Goal: Task Accomplishment & Management: Manage account settings

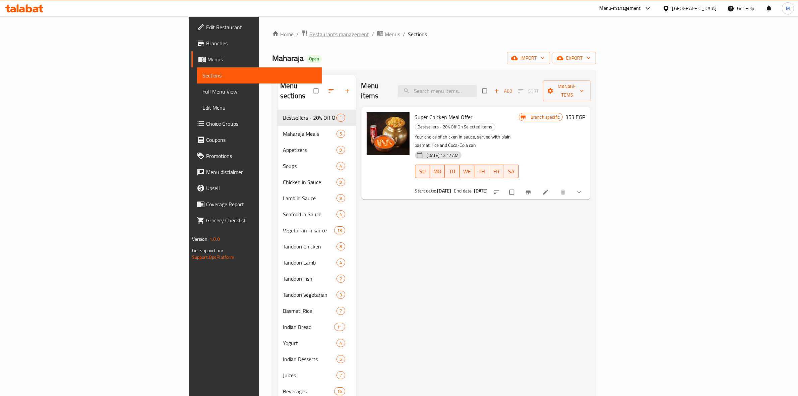
click at [309, 34] on span "Restaurants management" at bounding box center [339, 34] width 60 height 8
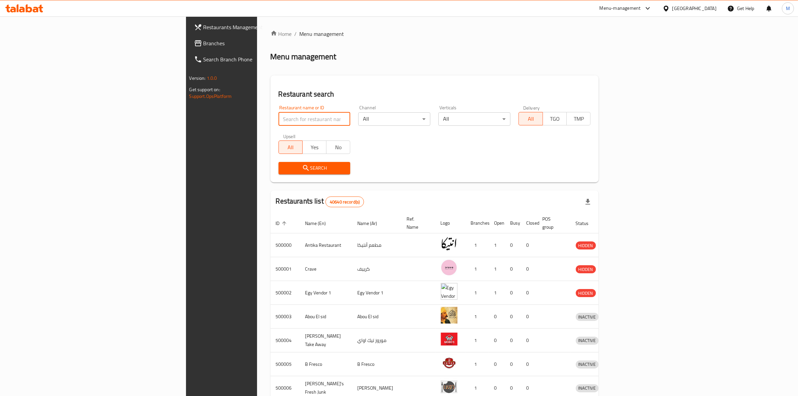
click at [279, 122] on input "search" at bounding box center [315, 118] width 72 height 13
type input "la poire"
click button "Search" at bounding box center [315, 168] width 72 height 12
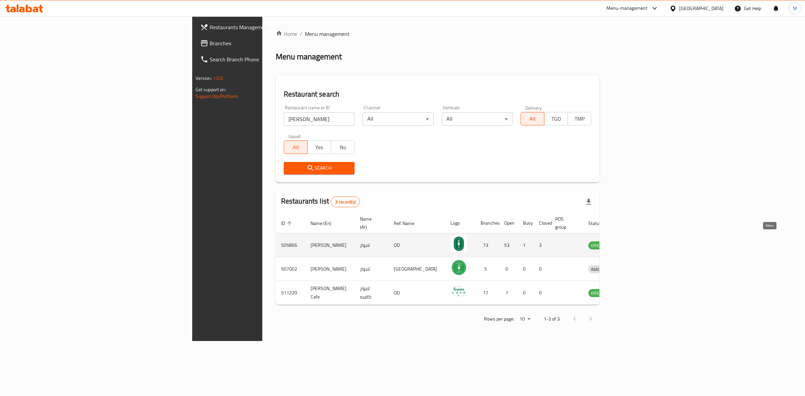
click at [632, 241] on icon "enhanced table" at bounding box center [628, 245] width 8 height 8
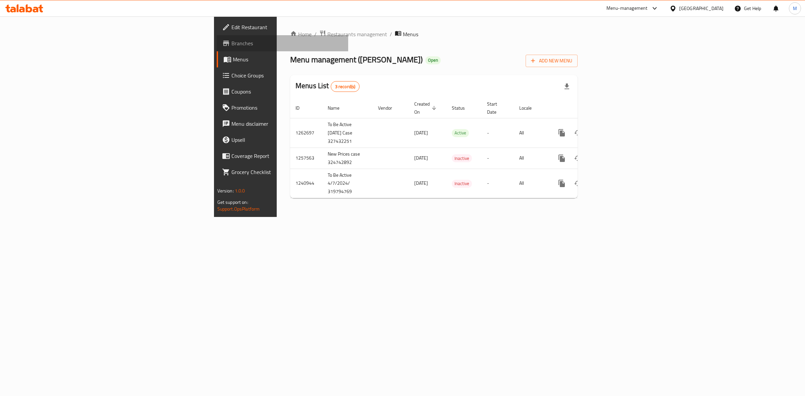
click at [231, 46] on span "Branches" at bounding box center [287, 43] width 112 height 8
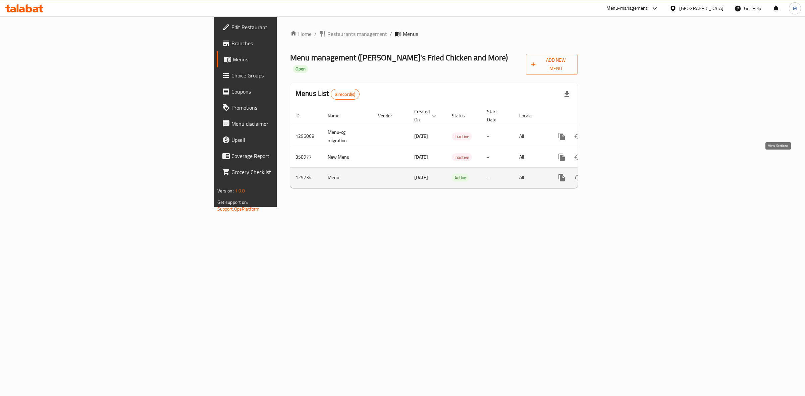
click at [614, 174] on icon "enhanced table" at bounding box center [610, 178] width 8 height 8
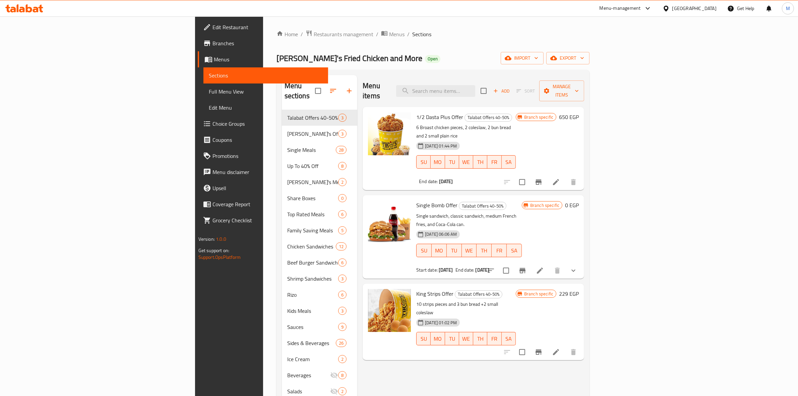
click at [416, 200] on span "Single Bomb Offer" at bounding box center [436, 205] width 41 height 10
copy h6 "Single Bomb Offer"
click at [475, 85] on input "search" at bounding box center [435, 91] width 79 height 12
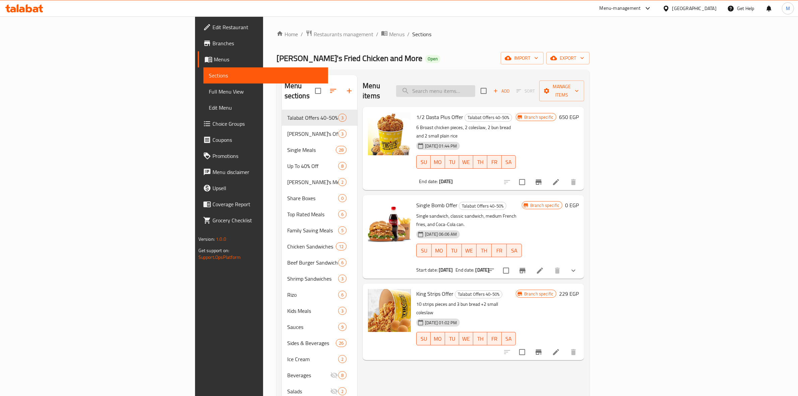
paste input "Single Bomb Offer"
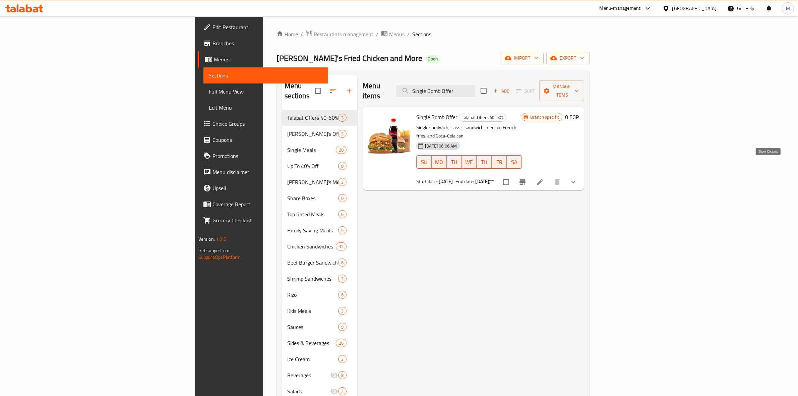
type input "Single Bomb Offer"
click at [578, 178] on icon "show more" at bounding box center [574, 182] width 8 height 8
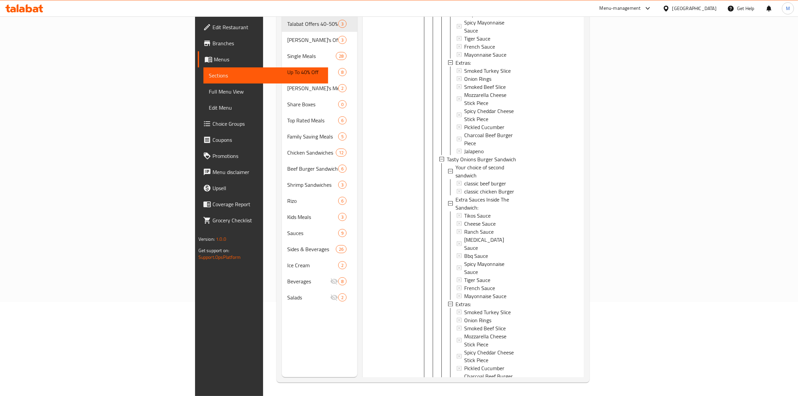
scroll to position [1366, 0]
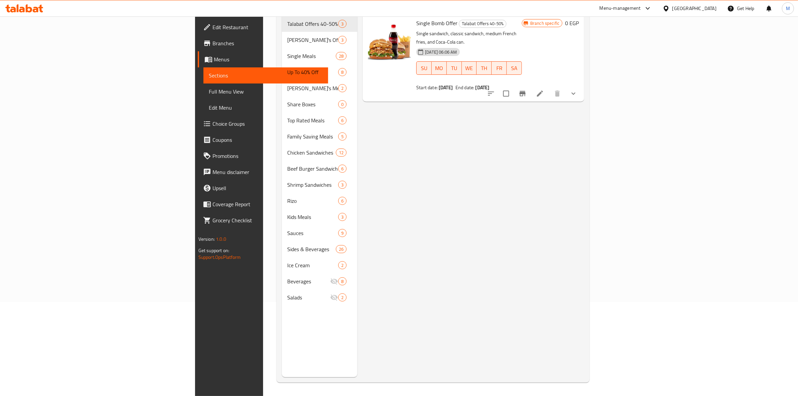
scroll to position [0, 0]
click at [544, 84] on icon at bounding box center [540, 88] width 8 height 8
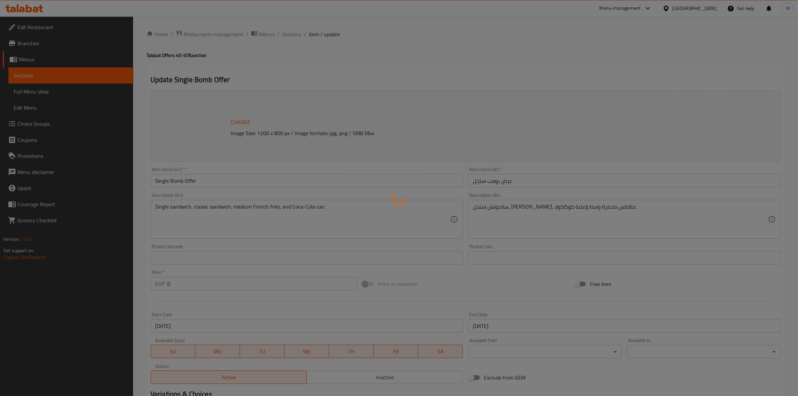
type input "إضافة صوص داخل الساندوتش:"
type input "0"
type input "9"
type input "اختيارك من الساندوتش الثاني"
type input "1"
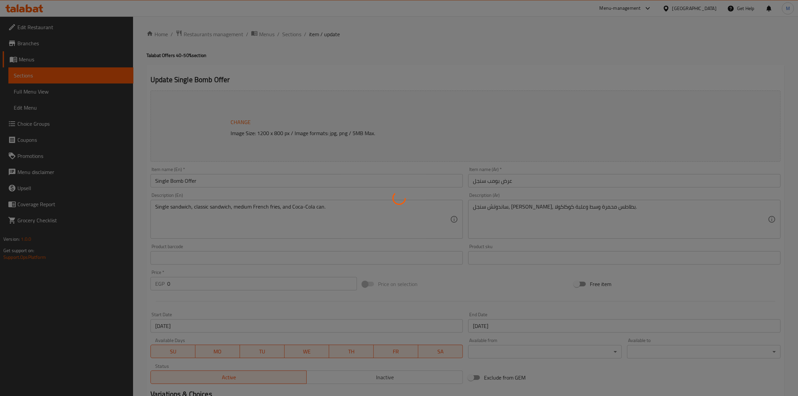
type input "1"
type input "الإضافات:"
type input "0"
type input "7"
type input "الإضافات:"
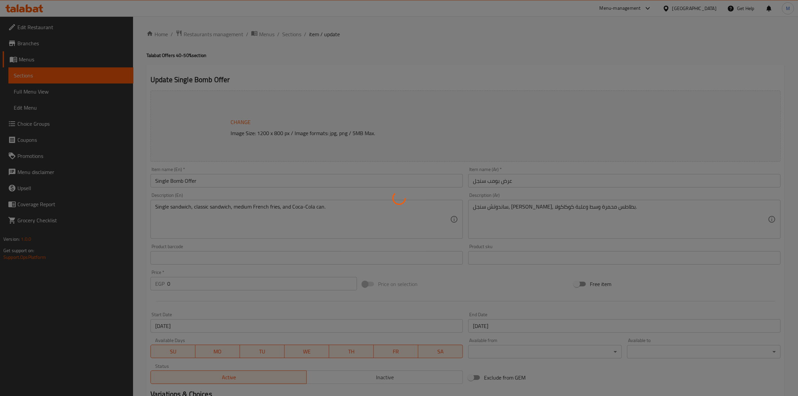
type input "0"
type input "7"
type input "اختيارك من الساندوتش الثاني"
type input "1"
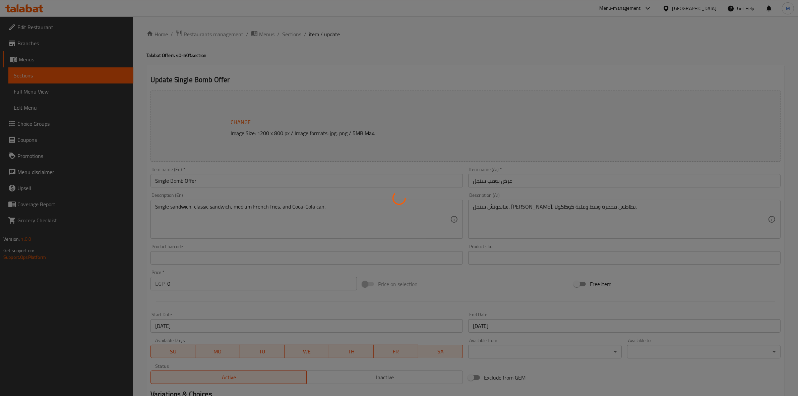
type input "إضافة صوص داخل الساندوتش:"
type input "0"
type input "6"
type input "إختيارك من:"
type input "1"
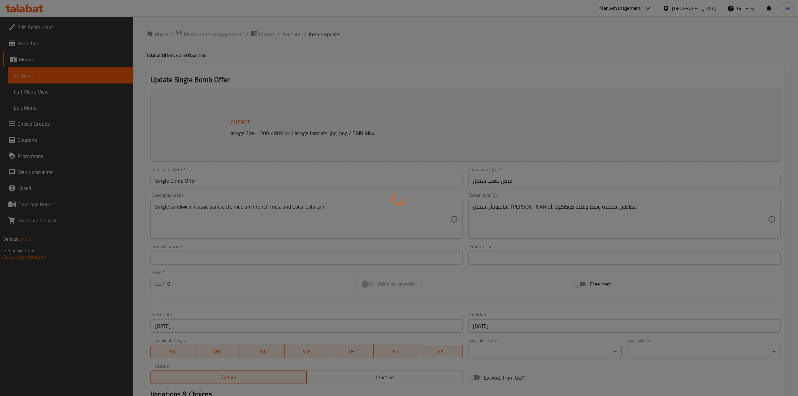
type input "1"
type input "الإضافات:"
type input "0"
type input "7"
type input "اختيارك من الساندوتش الثاني"
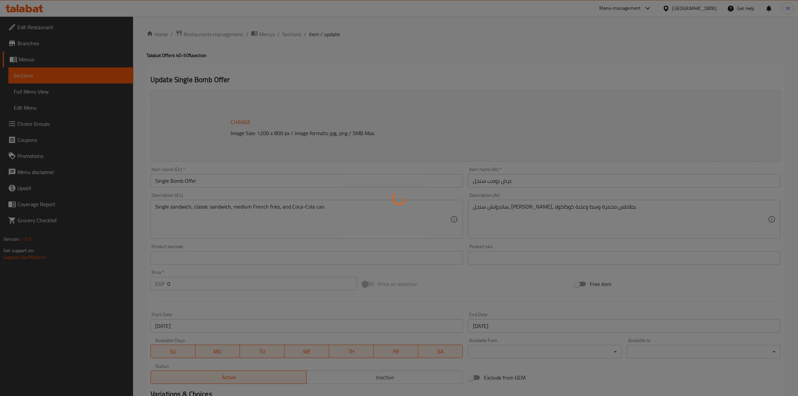
type input "1"
type input "اضافة صوص داخل الساندوتش:"
type input "0"
type input "9"
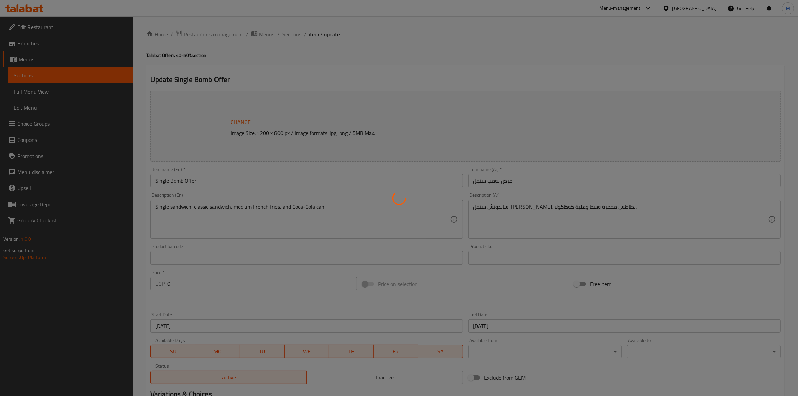
type input "اختيارك من الساندوتش الثاني"
type input "1"
type input "اضافة صوص داخل الساندوتش:"
type input "0"
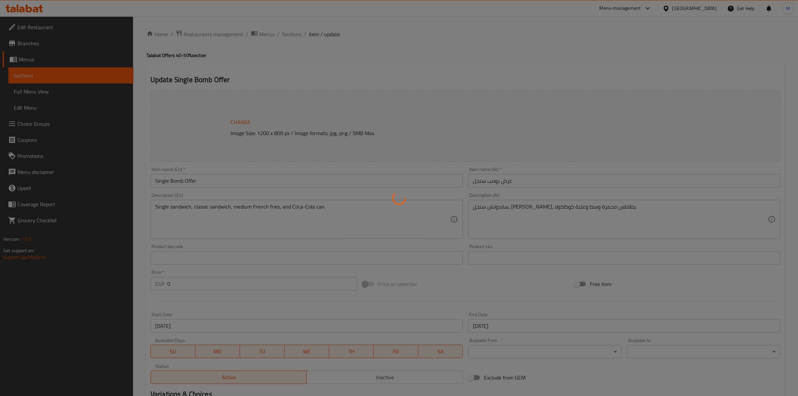
type input "9"
type input "اضافات:"
type input "0"
type input "6"
type input "اختيارك من الساندوتش الثاني"
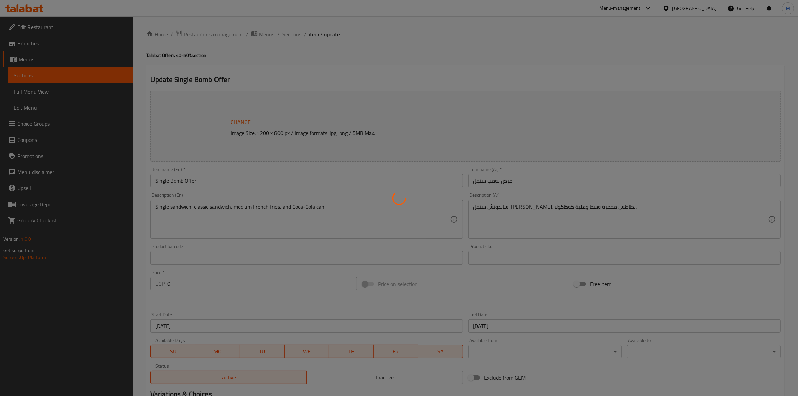
type input "1"
type input "اضافة صوص داخل الساندوتش:"
type input "0"
type input "9"
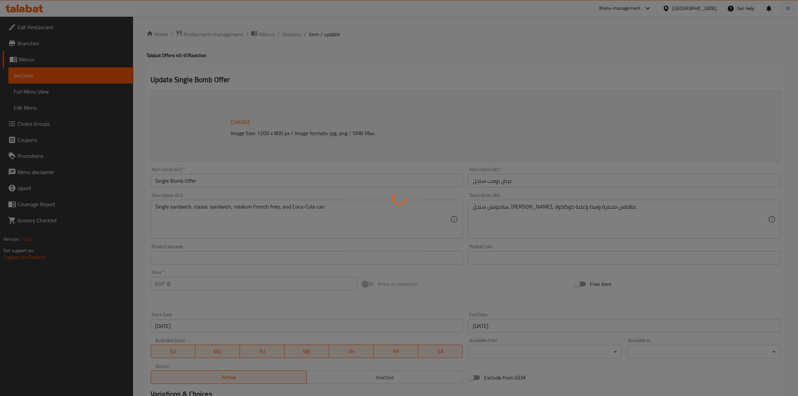
type input "اضافات:"
type input "0"
type input "8"
type input "اختيارك من الساندوتش الثاني"
type input "1"
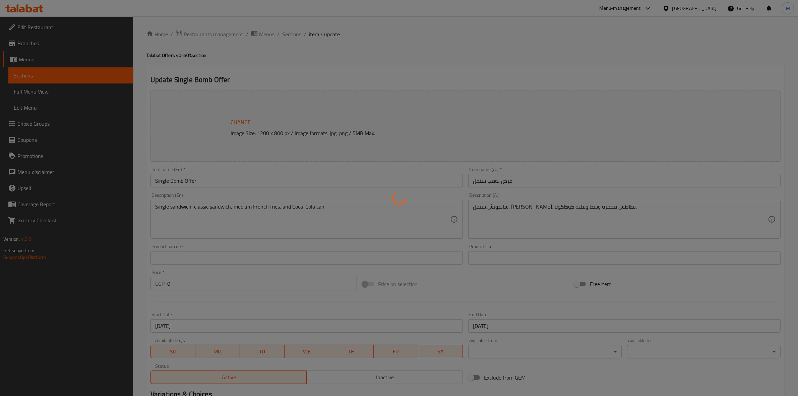
type input "1"
type input "اضافة صوص داخل الساندوتش:"
type input "0"
type input "9"
type input "اضافات:"
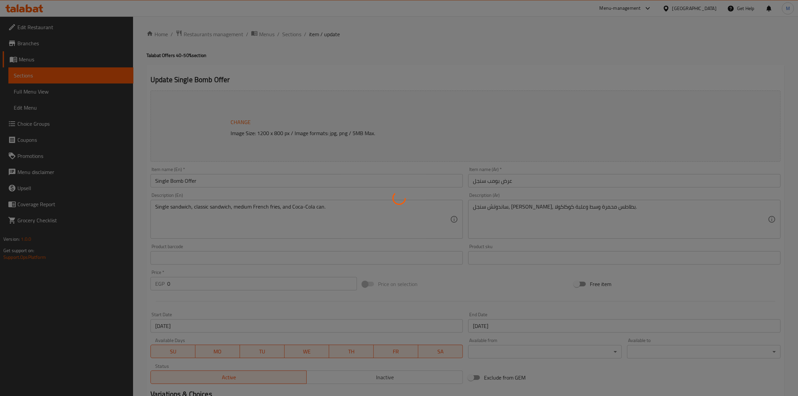
type input "0"
type input "8"
type input "اختيارك من الساندوتش الثاني"
type input "1"
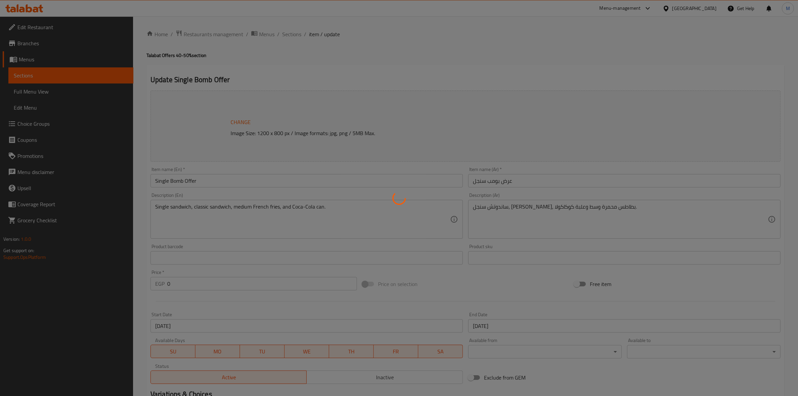
type input "اضافة صوص داخل الساندوتش:"
type input "0"
type input "9"
type input "اضافات:"
type input "0"
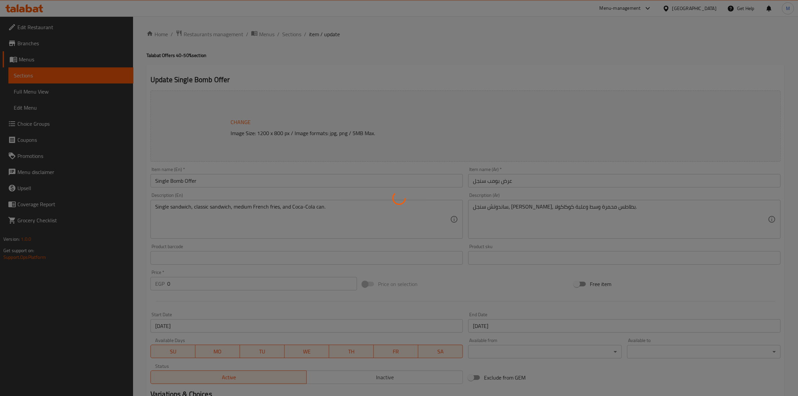
type input "8"
type input "اختيارك من الساندوتش الثاني"
type input "1"
type input "اضافة صوص داخل الساندوتش:"
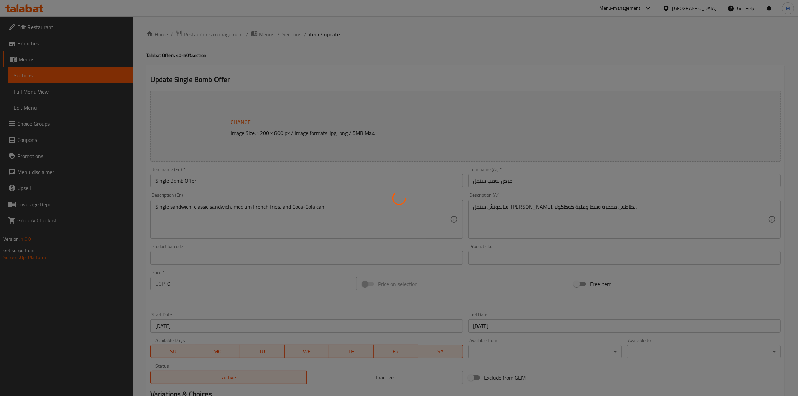
type input "0"
type input "9"
type input "اضافات:"
type input "0"
type input "8"
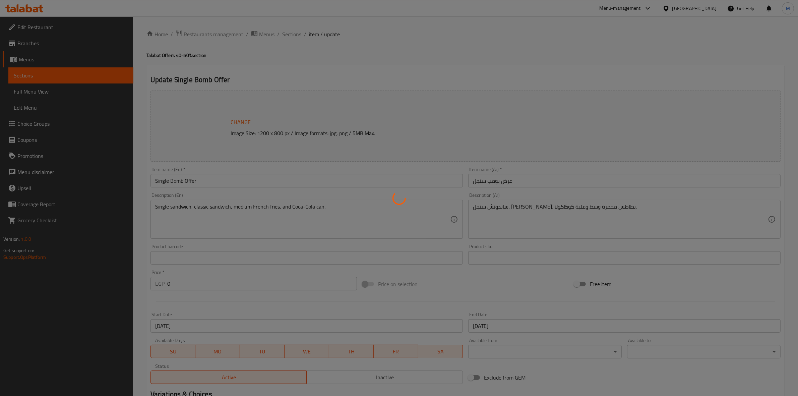
type input "اختيارك من الساندوتش الثاني"
type input "1"
type input "اضافة صوص داخل الساندوتش:"
type input "0"
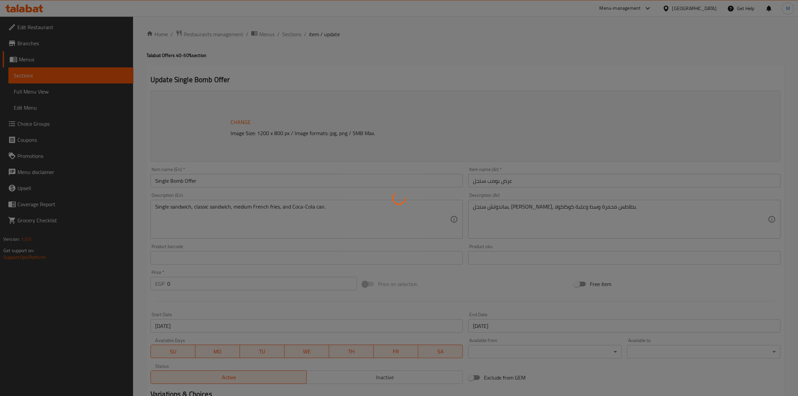
type input "9"
type input "اضافات:"
type input "0"
type input "8"
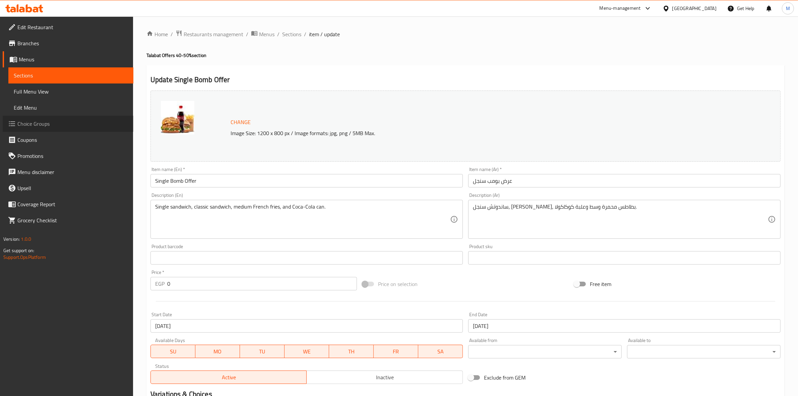
click at [64, 124] on span "Choice Groups" at bounding box center [72, 124] width 111 height 8
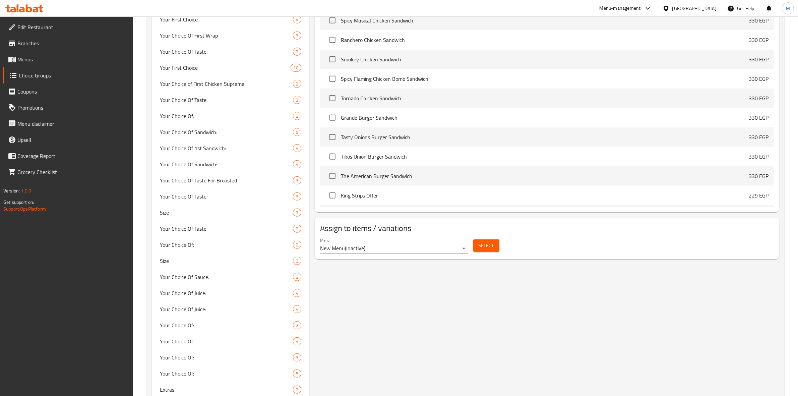
scroll to position [476, 0]
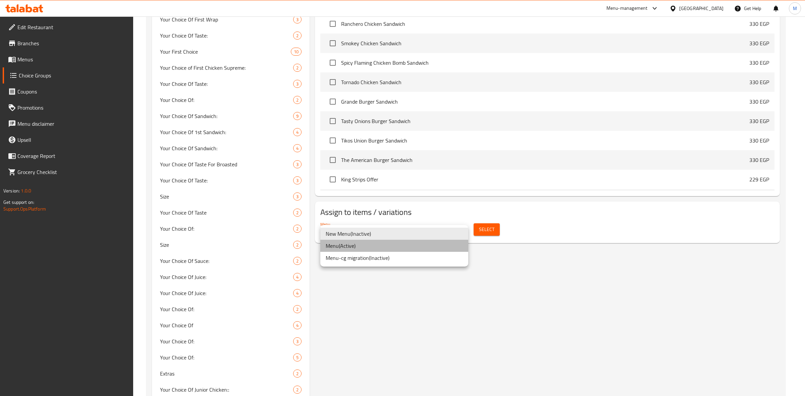
click at [402, 244] on li "Menu ( Active )" at bounding box center [394, 246] width 148 height 12
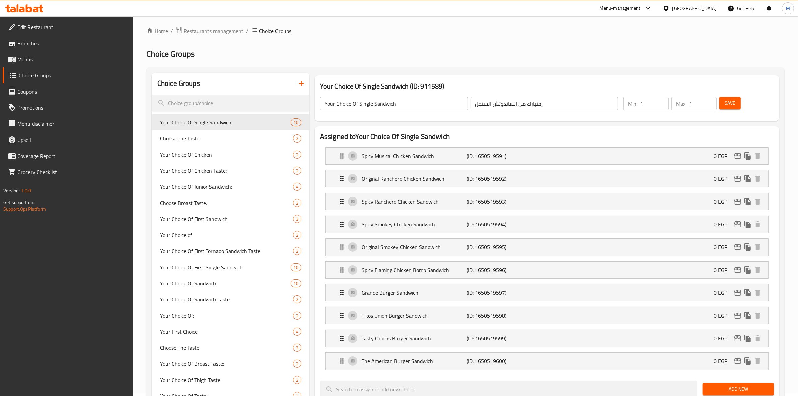
scroll to position [0, 0]
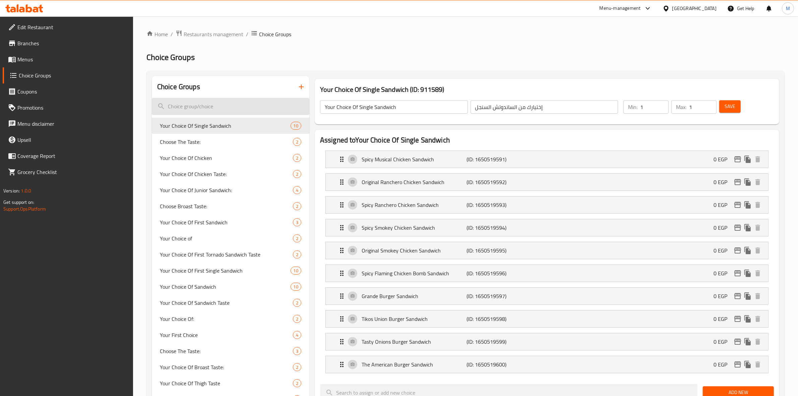
click at [223, 105] on input "search" at bounding box center [231, 106] width 158 height 17
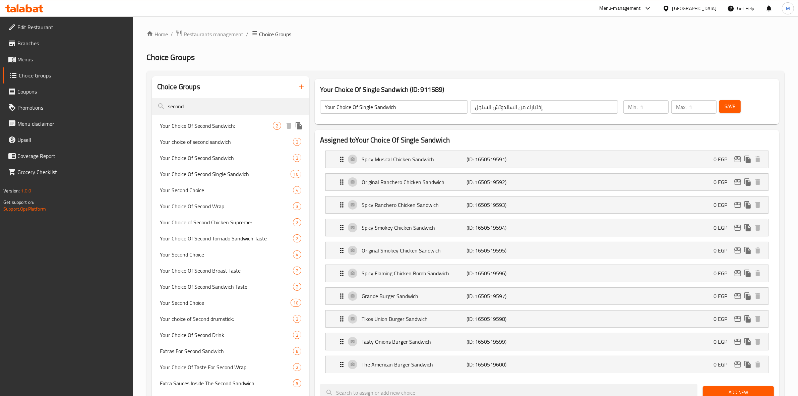
type input "second"
click at [226, 127] on span "Your Choice Of Second Sandwich:" at bounding box center [216, 126] width 113 height 8
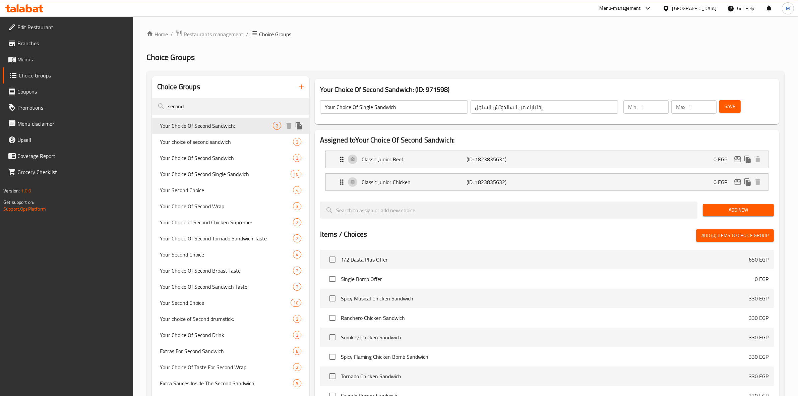
type input "Your Choice Of Second Sandwich:"
type input "اختيارك من ثاني ساندويتش:"
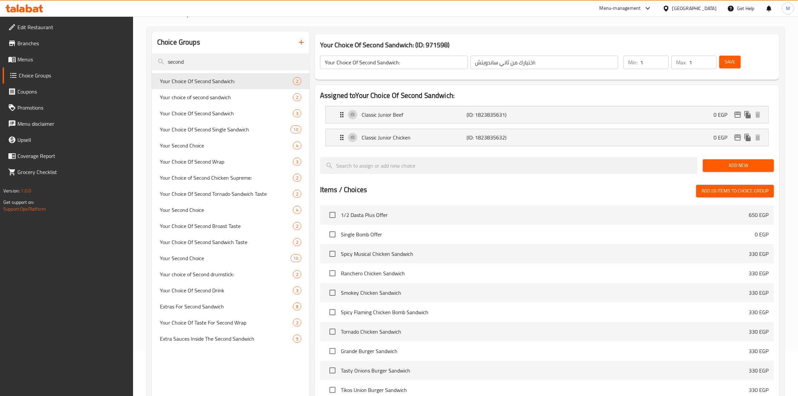
scroll to position [46, 0]
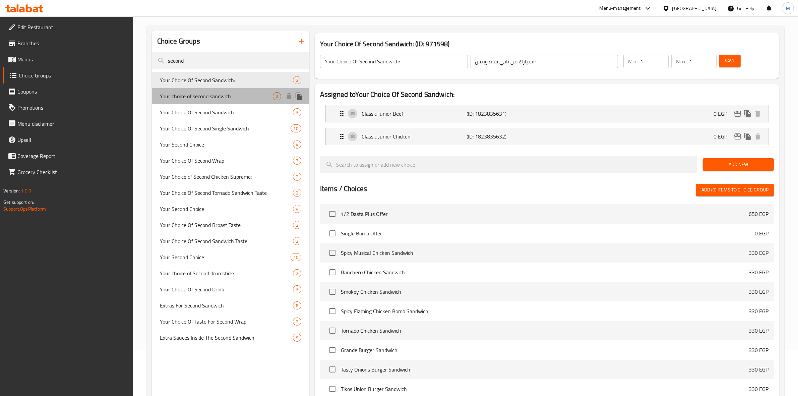
click at [245, 94] on span "Your choice of second sandwich" at bounding box center [216, 96] width 113 height 8
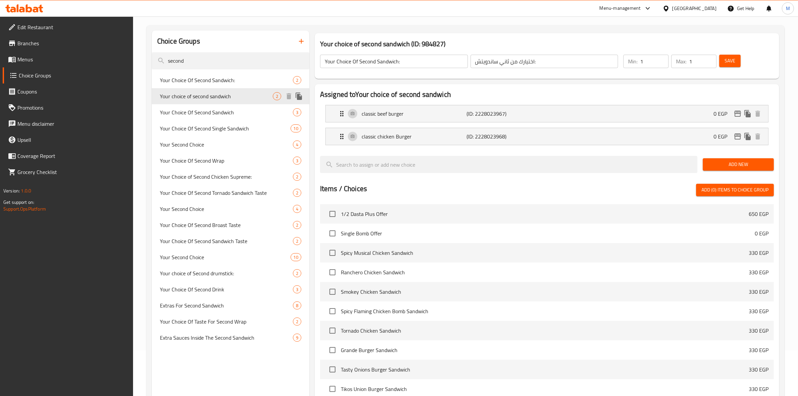
type input "Your choice of second sandwich"
type input "اختيارك من الساندوتش الثاني"
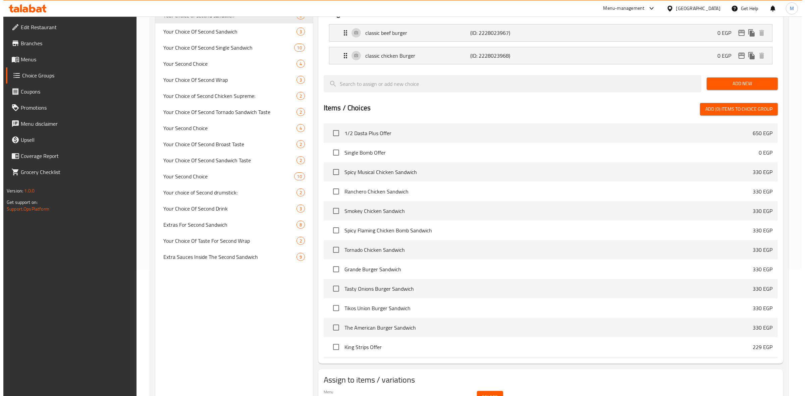
scroll to position [163, 0]
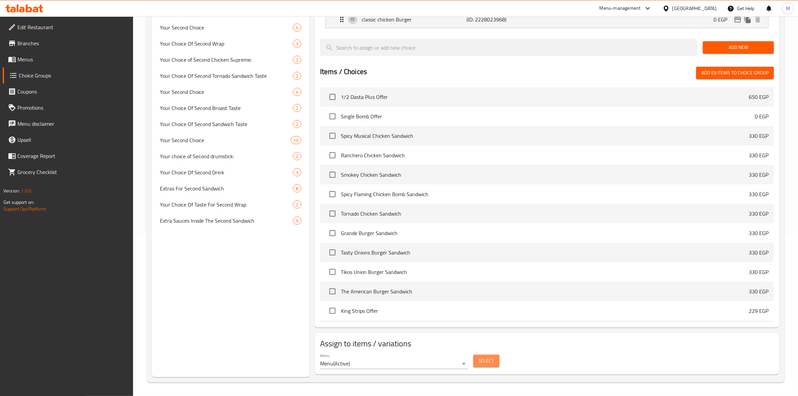
click at [483, 358] on span "Select" at bounding box center [486, 361] width 15 height 8
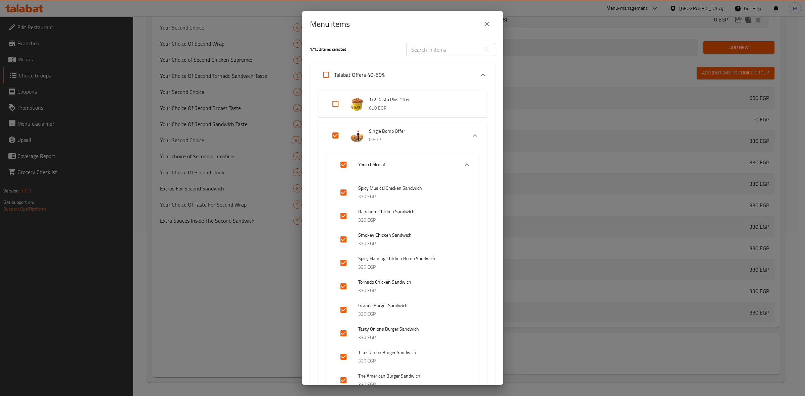
click at [342, 193] on input "checkbox" at bounding box center [343, 192] width 16 height 16
checkbox input "false"
click at [342, 161] on input "Expand" at bounding box center [343, 165] width 16 height 16
checkbox input "true"
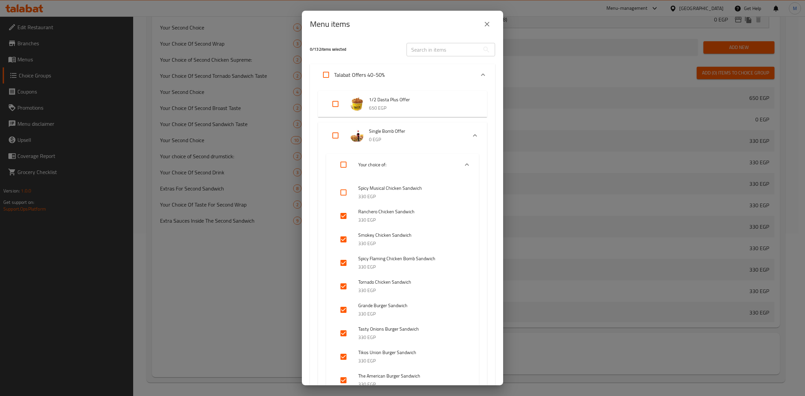
checkbox input "true"
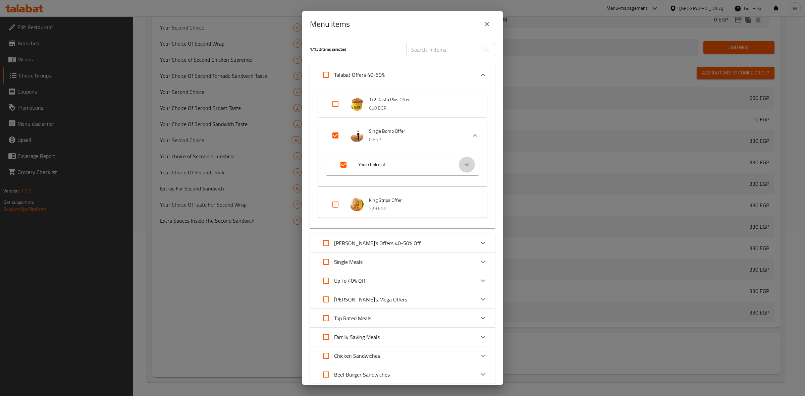
click at [463, 166] on icon "Expand" at bounding box center [467, 165] width 8 height 8
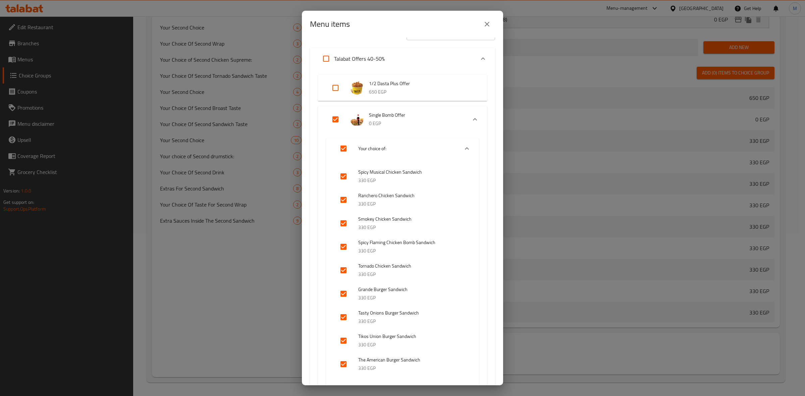
scroll to position [12, 0]
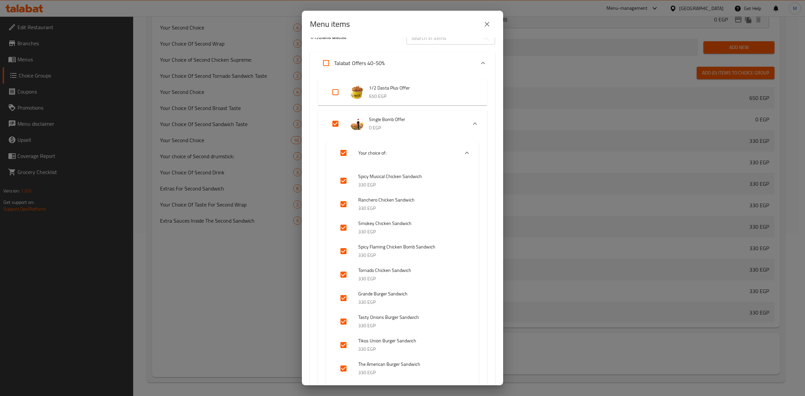
click at [333, 121] on input "Expand" at bounding box center [335, 124] width 16 height 16
checkbox input "false"
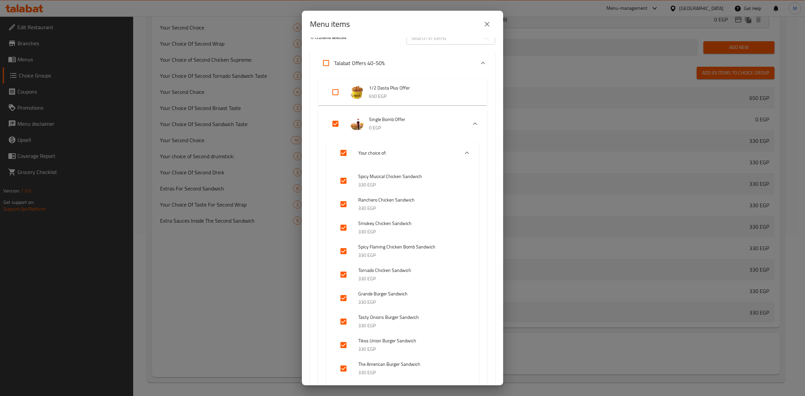
checkbox input "false"
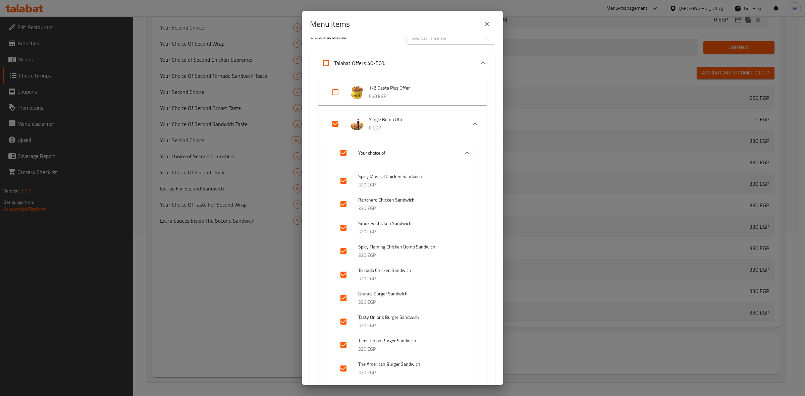
checkbox input "false"
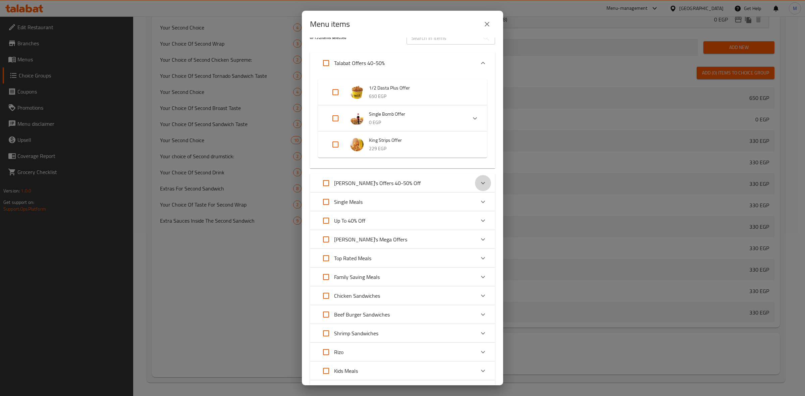
click at [479, 182] on icon "Expand" at bounding box center [483, 183] width 8 height 8
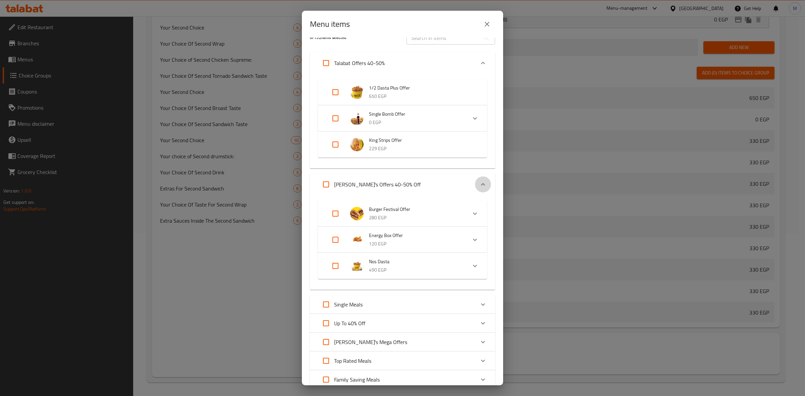
click at [479, 182] on icon "Expand" at bounding box center [483, 184] width 8 height 8
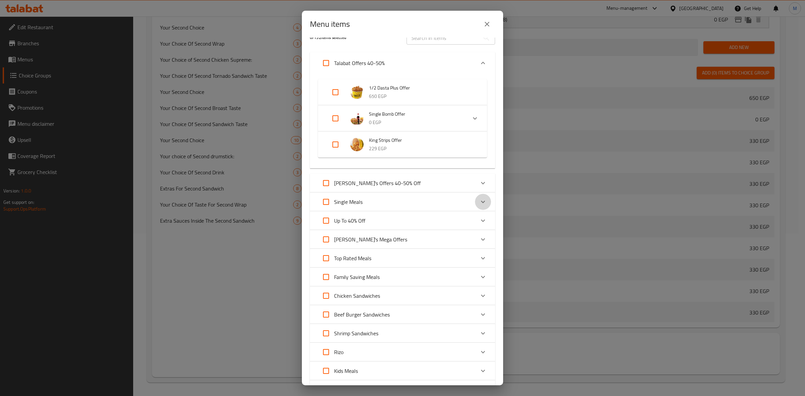
click at [481, 202] on div "Expand" at bounding box center [483, 202] width 16 height 16
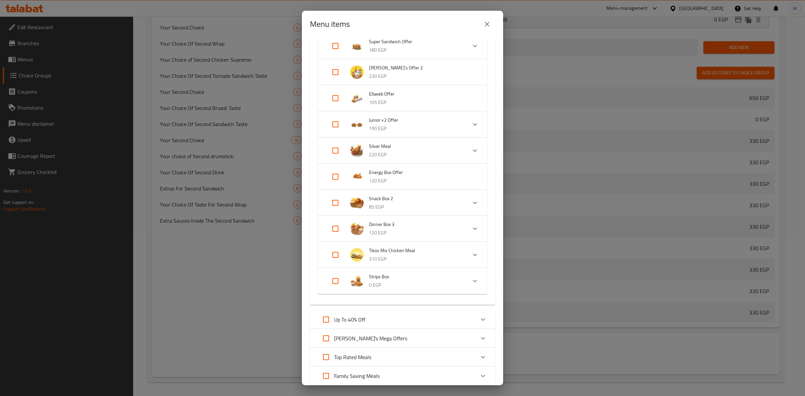
scroll to position [696, 0]
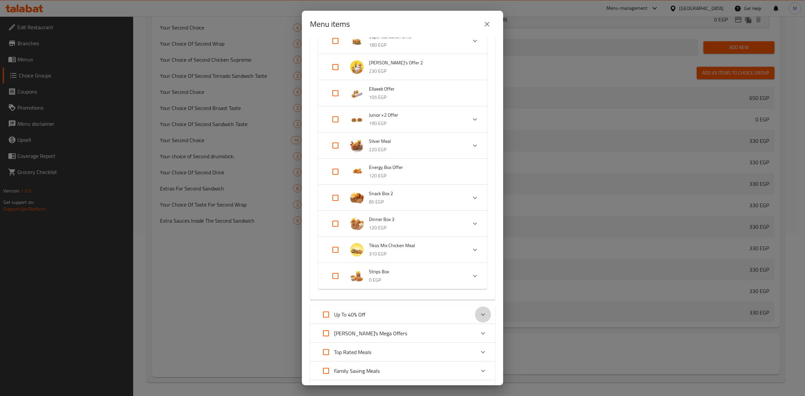
click at [480, 319] on icon "Expand" at bounding box center [483, 314] width 8 height 8
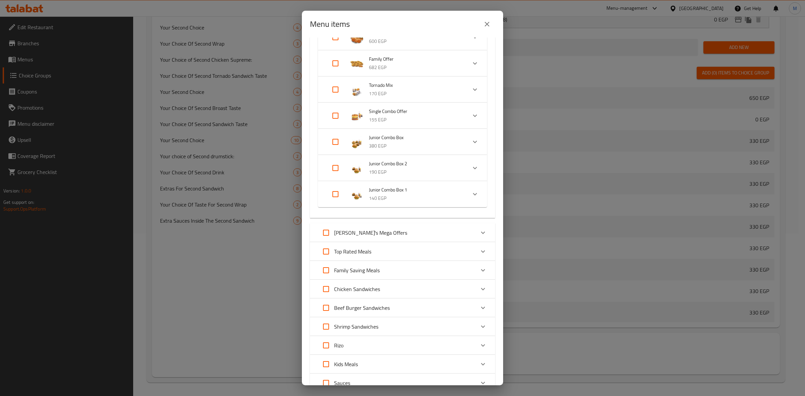
scroll to position [1032, 0]
click at [479, 235] on icon "Expand" at bounding box center [483, 231] width 8 height 8
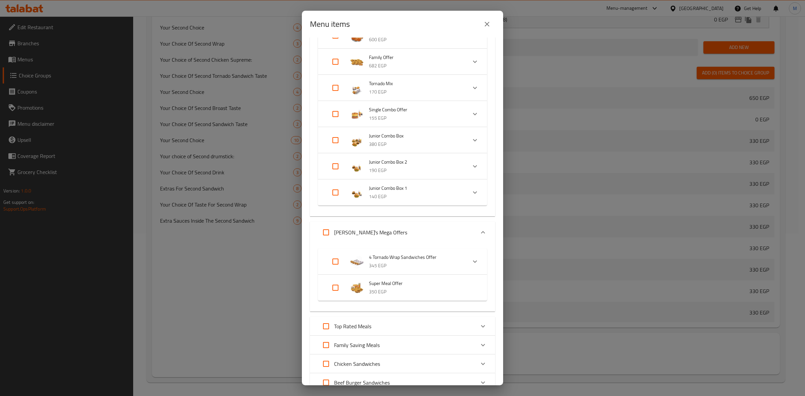
click at [481, 328] on icon "Expand" at bounding box center [483, 326] width 4 height 2
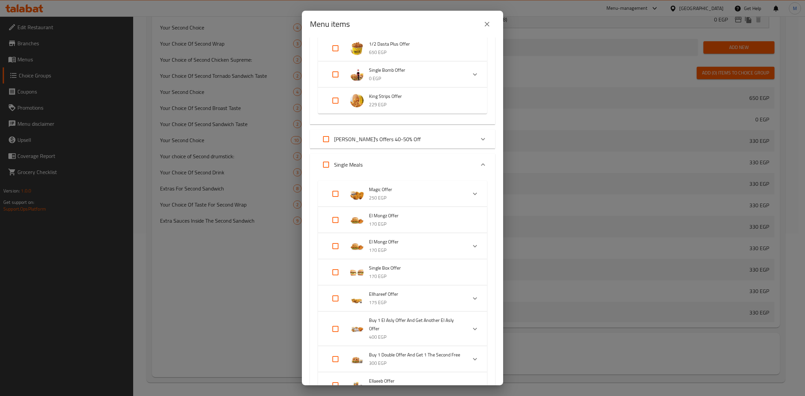
scroll to position [0, 0]
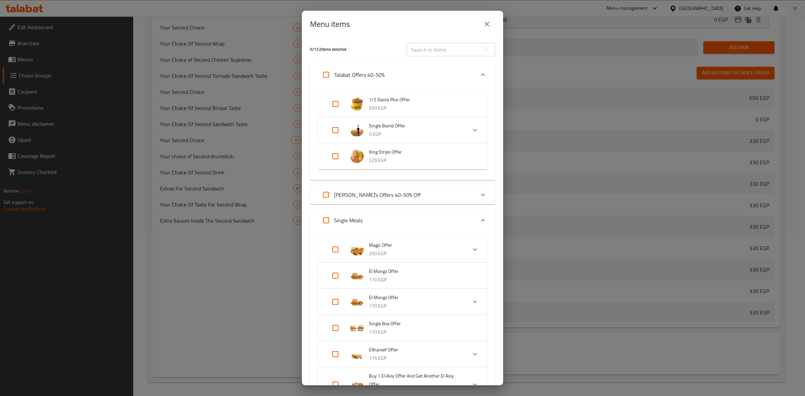
click at [334, 130] on input "Expand" at bounding box center [335, 130] width 16 height 16
checkbox input "true"
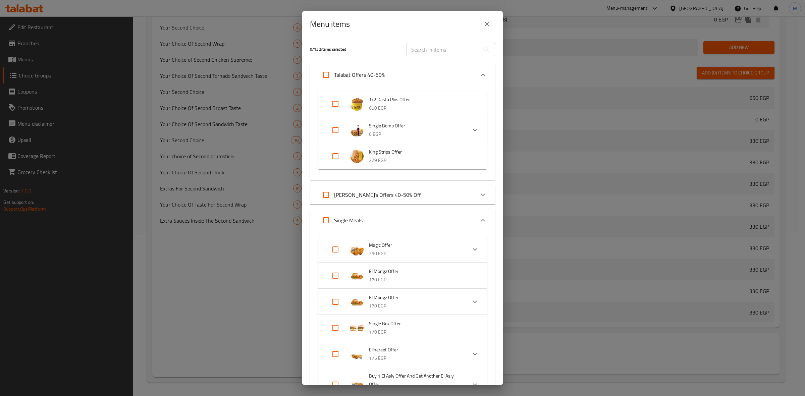
checkbox input "true"
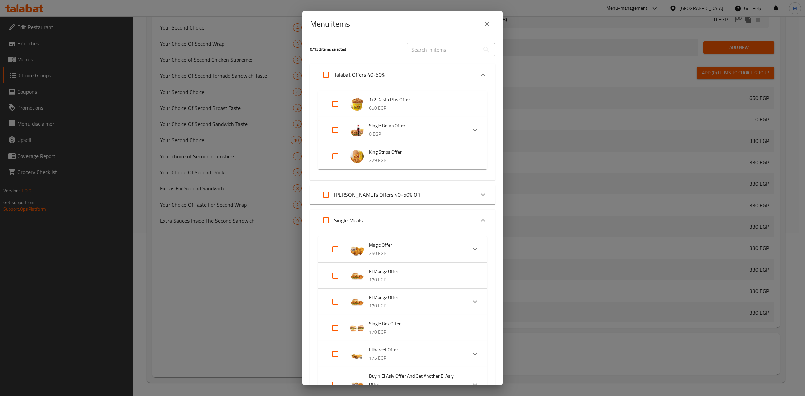
checkbox input "true"
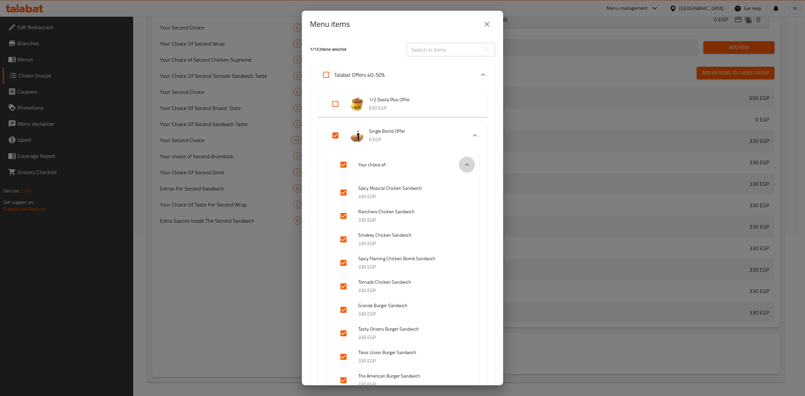
click at [463, 165] on icon "Expand" at bounding box center [467, 165] width 8 height 8
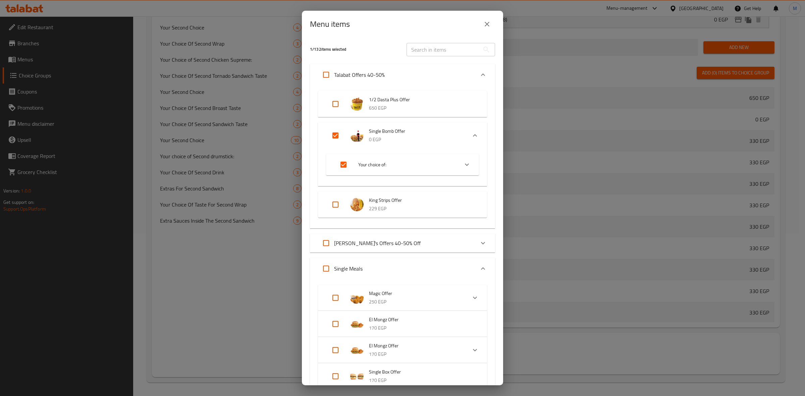
click at [344, 166] on input "Expand" at bounding box center [343, 165] width 16 height 16
checkbox input "false"
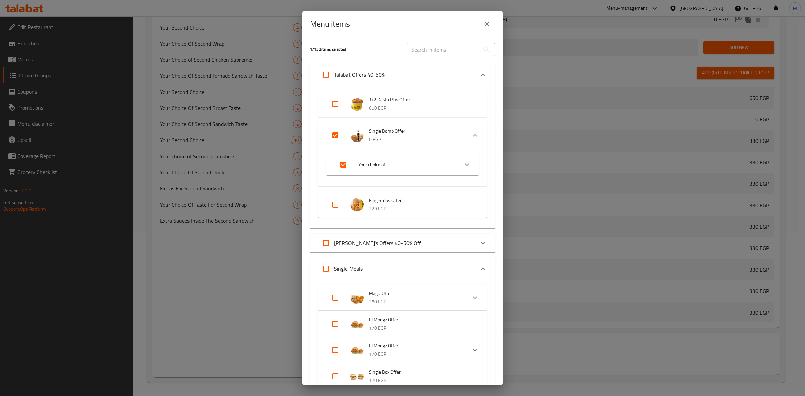
checkbox input "false"
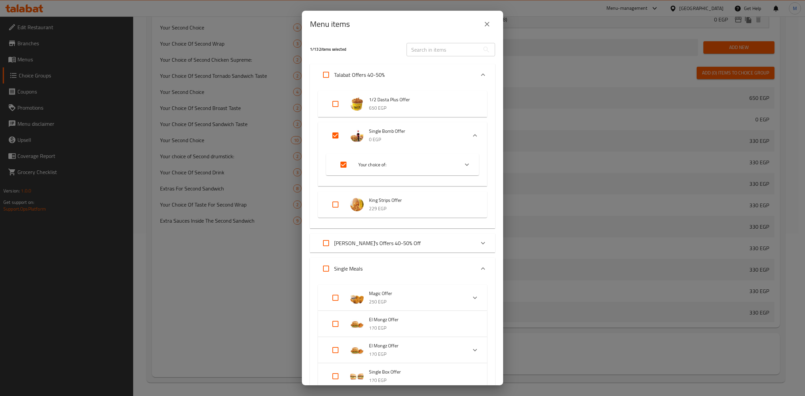
checkbox input "false"
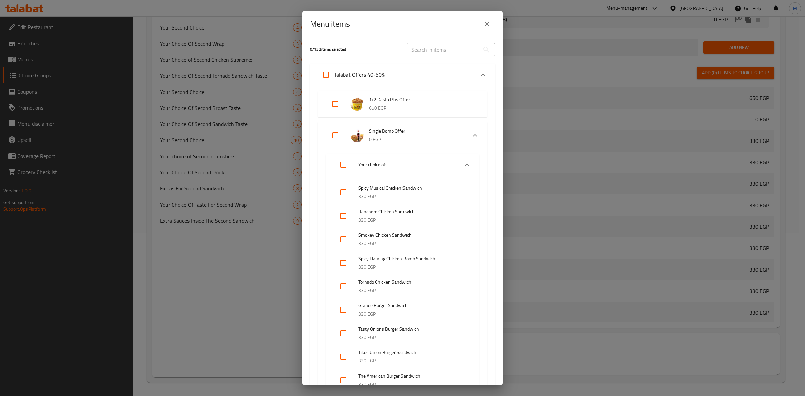
click at [344, 166] on input "Expand" at bounding box center [343, 165] width 16 height 16
checkbox input "true"
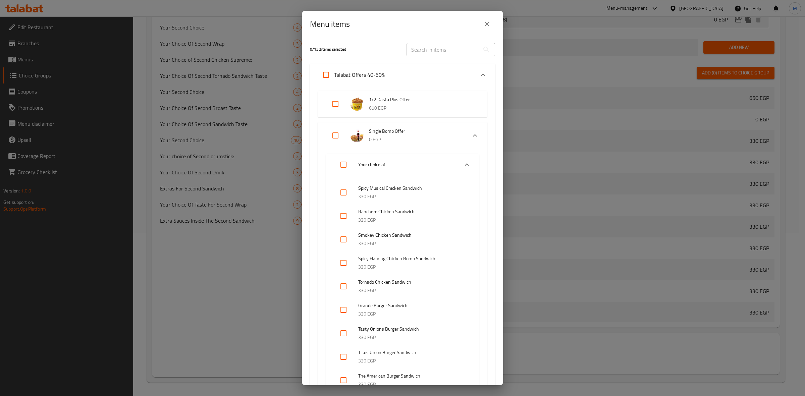
checkbox input "true"
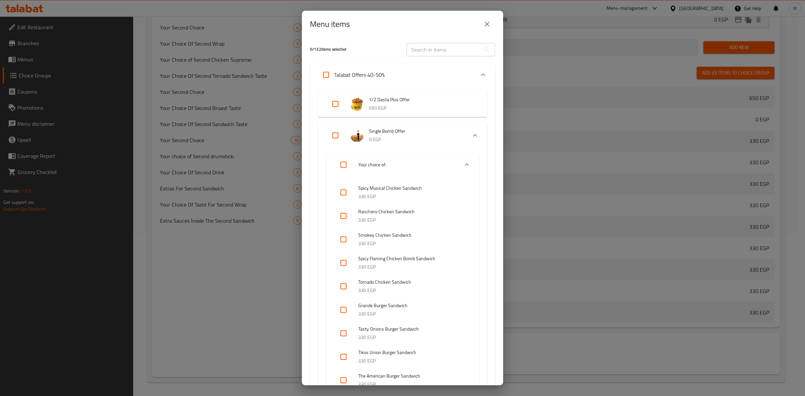
checkbox input "true"
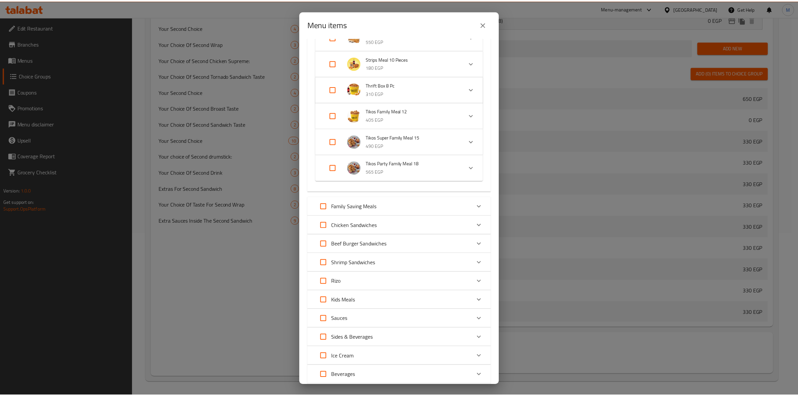
scroll to position [1471, 0]
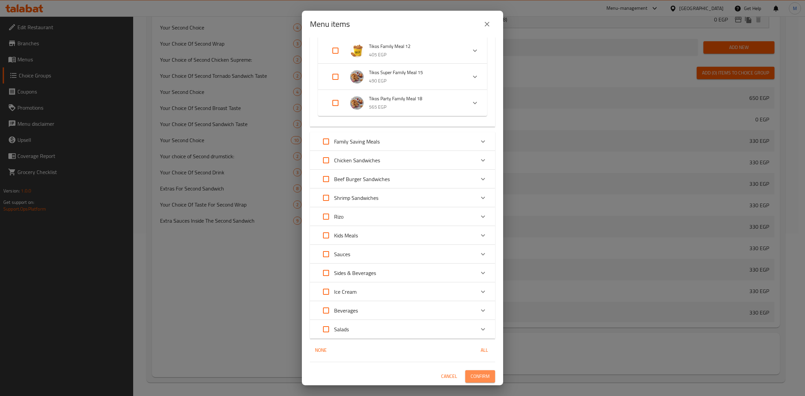
click at [476, 378] on span "Confirm" at bounding box center [479, 376] width 19 height 8
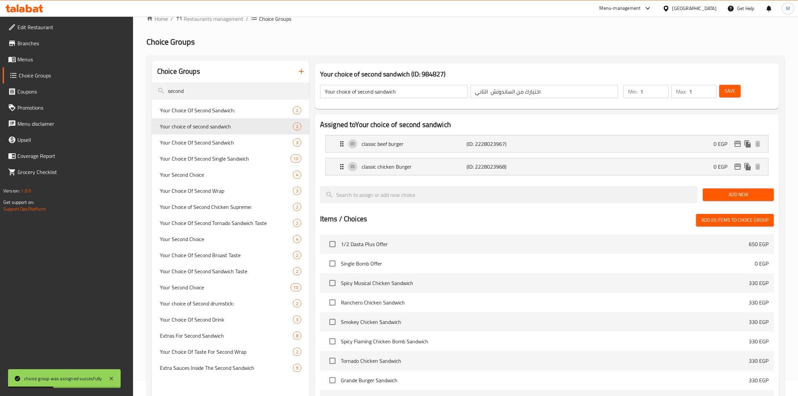
scroll to position [9, 0]
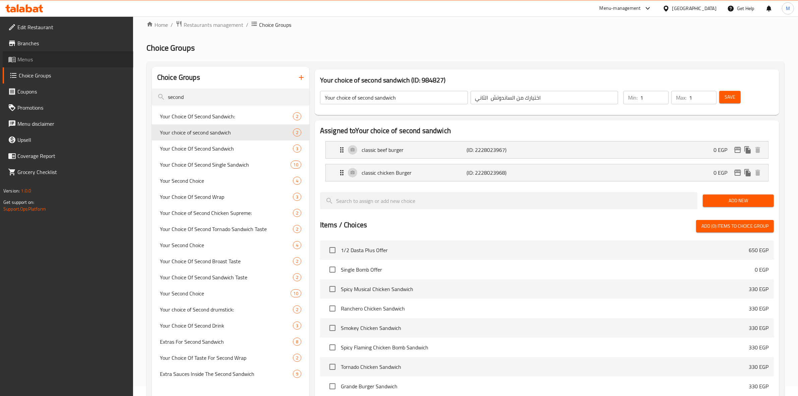
click at [42, 56] on span "Menus" at bounding box center [72, 59] width 111 height 8
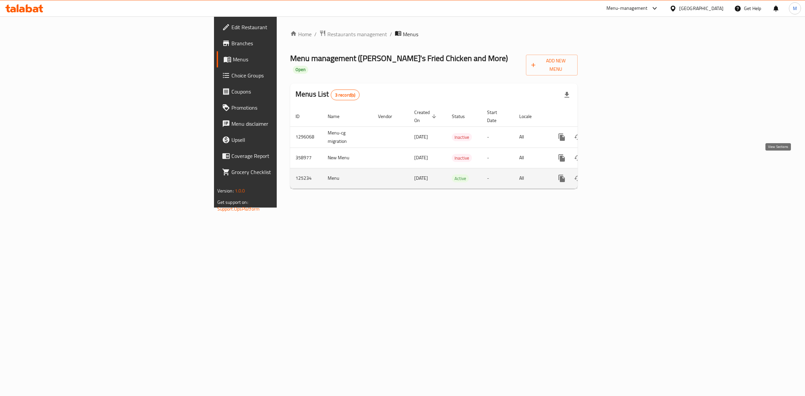
click at [614, 174] on icon "enhanced table" at bounding box center [610, 178] width 8 height 8
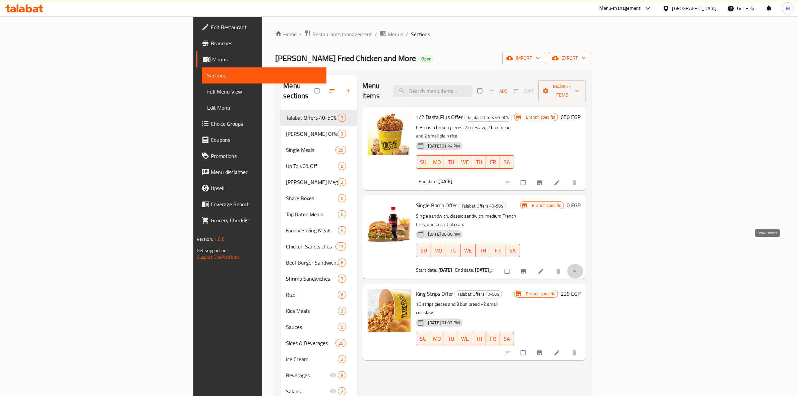
click at [578, 268] on icon "show more" at bounding box center [574, 271] width 7 height 7
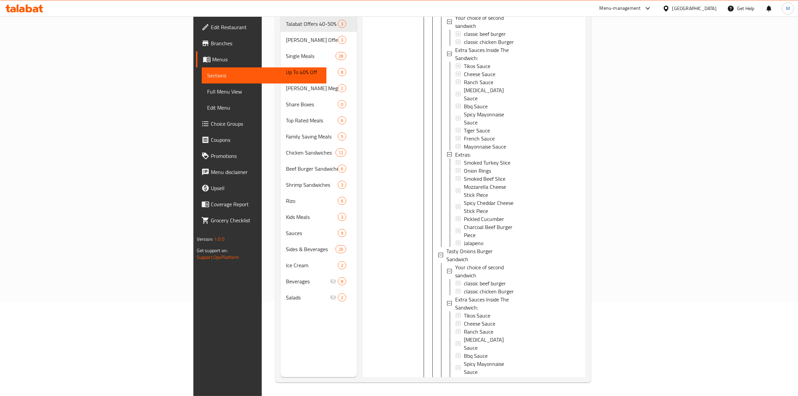
scroll to position [1519, 0]
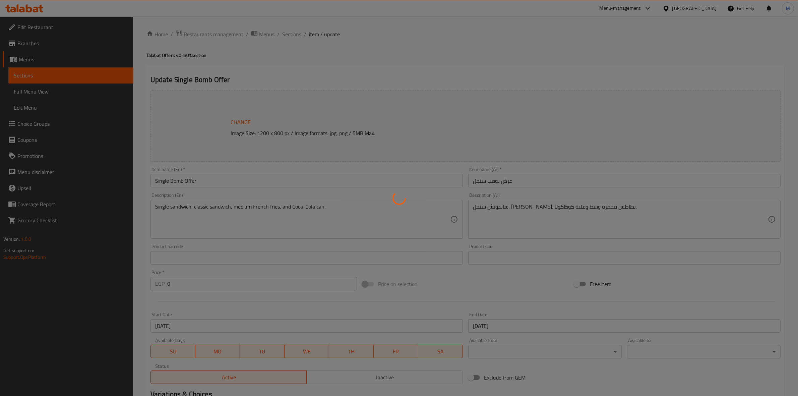
type input "إضافة صوص داخل الساندوتش:"
type input "0"
type input "9"
type input "اختيارك من الساندوتش الثاني"
type input "1"
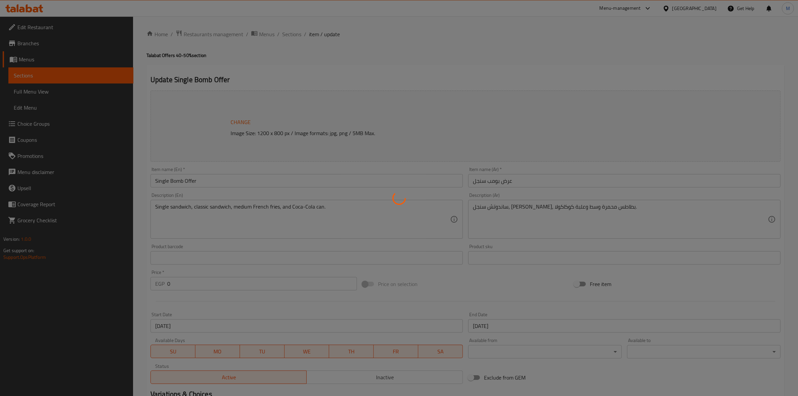
type input "1"
type input "الإضافات:"
type input "0"
type input "7"
type input "الإضافات:"
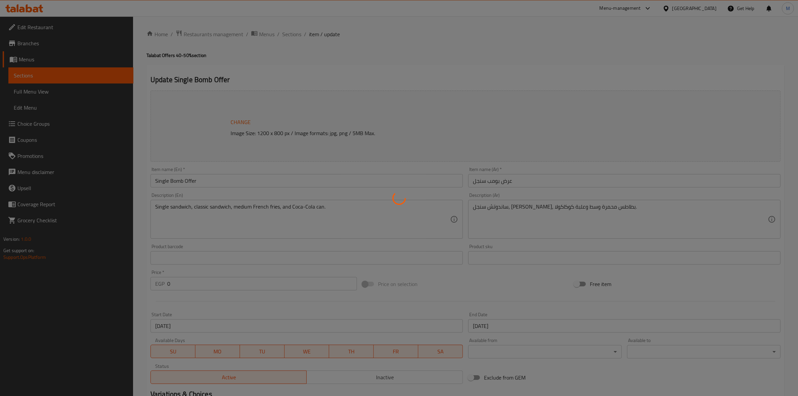
type input "0"
type input "7"
type input "اختيارك من الساندوتش الثاني"
type input "1"
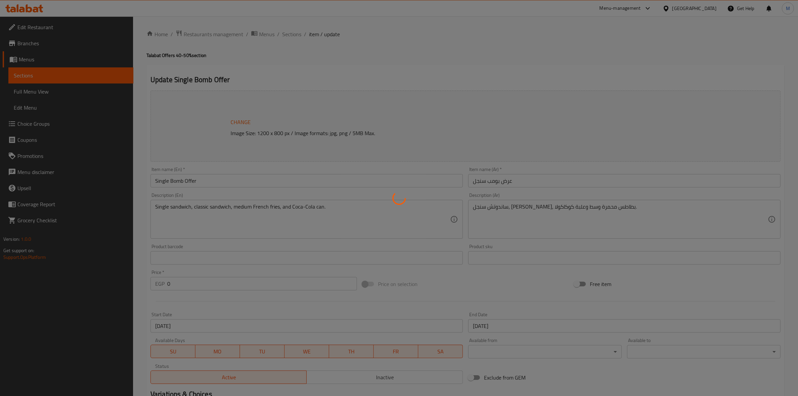
type input "إضافة صوص داخل الساندوتش:"
type input "0"
type input "6"
type input "إختيارك من:"
type input "1"
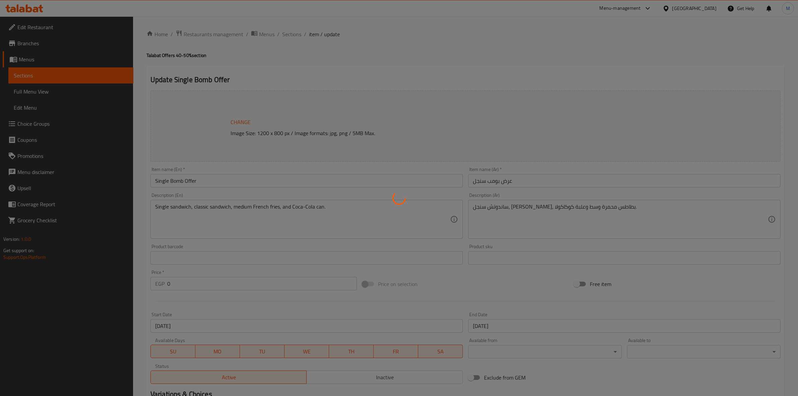
type input "1"
type input "الإضافات:"
type input "0"
type input "7"
type input "اختيارك من الساندوتش الثاني"
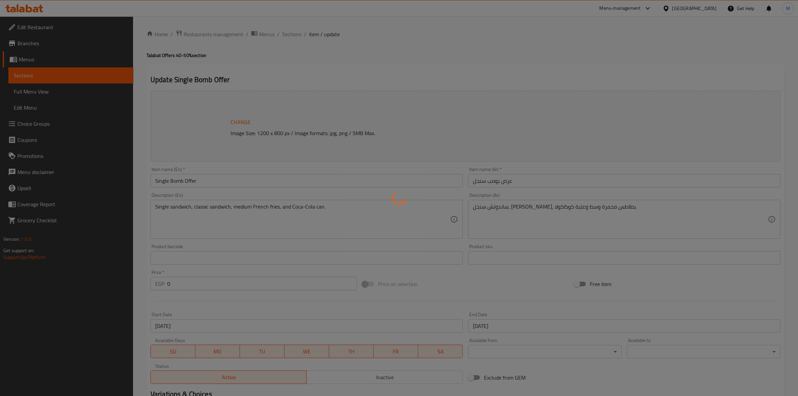
type input "1"
type input "اضافة صوص داخل الساندوتش:"
type input "0"
type input "9"
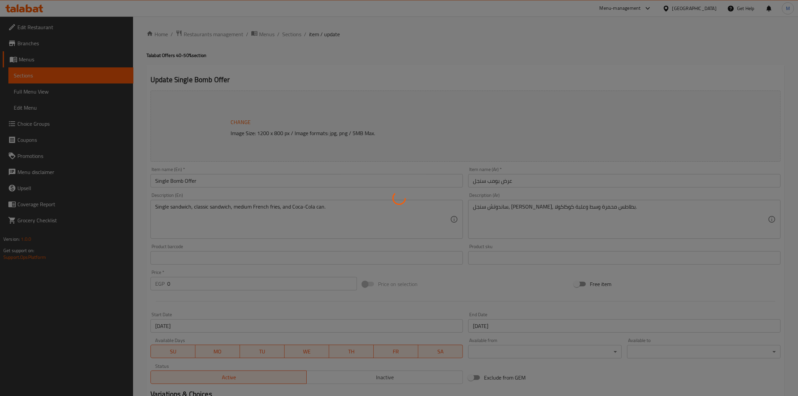
type input "اختيارك من الساندوتش الثاني"
type input "1"
type input "اضافة صوص داخل الساندوتش:"
type input "0"
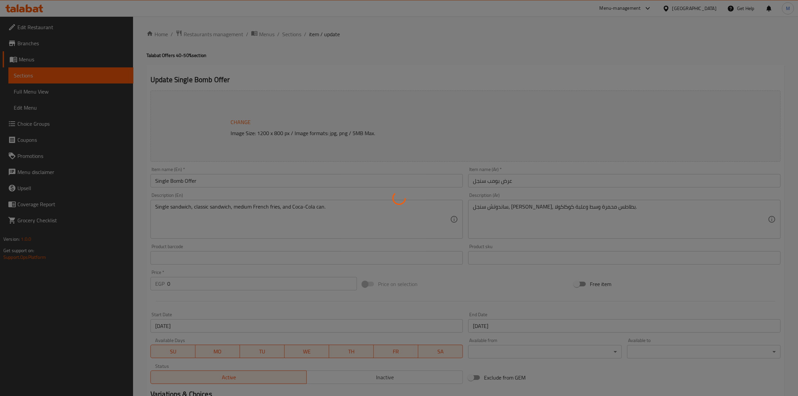
type input "9"
type input "اضافات:"
type input "0"
type input "6"
type input "اختيارك من الساندوتش الثاني"
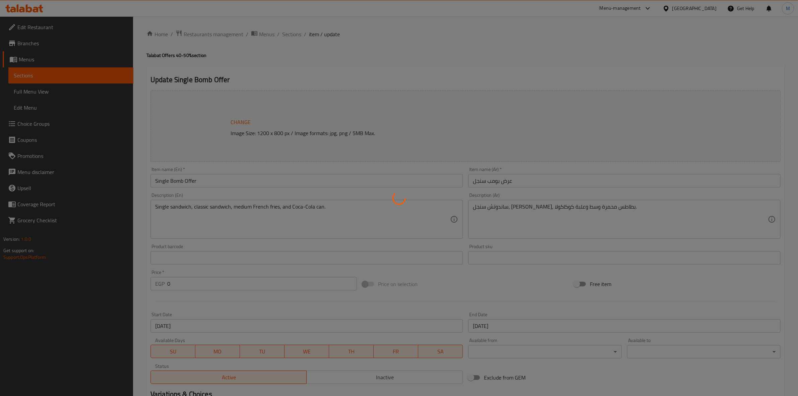
type input "1"
type input "اضافة صوص داخل الساندوتش:"
type input "0"
type input "9"
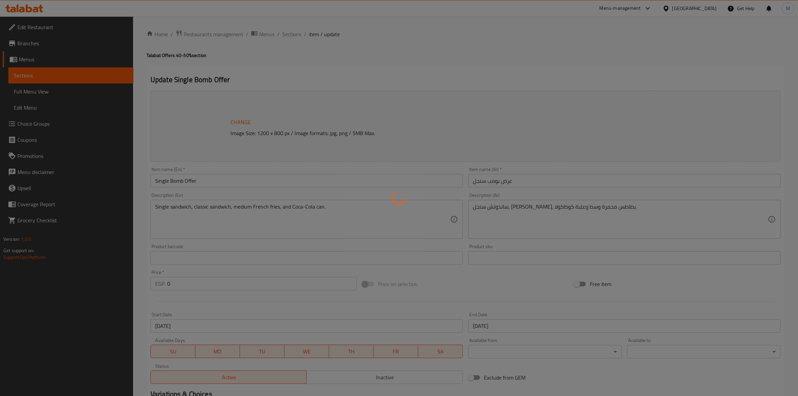
type input "اضافات:"
type input "0"
type input "8"
type input "اختيارك من الساندوتش الثاني"
type input "1"
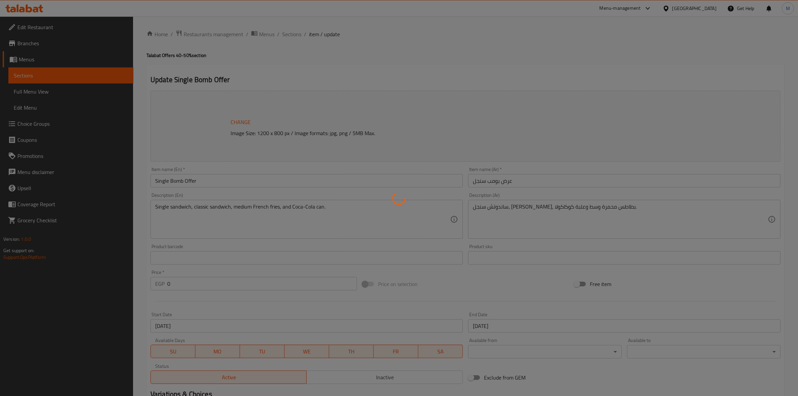
type input "1"
type input "اضافة صوص داخل الساندوتش:"
type input "0"
type input "9"
type input "اضافات:"
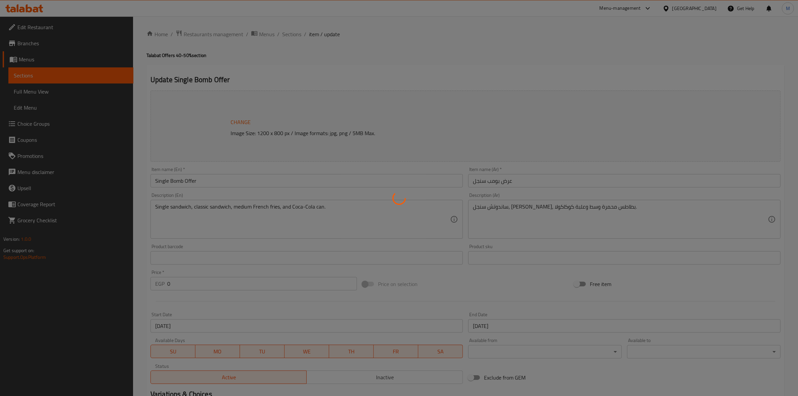
type input "0"
type input "8"
type input "اختيارك من الساندوتش الثاني"
type input "1"
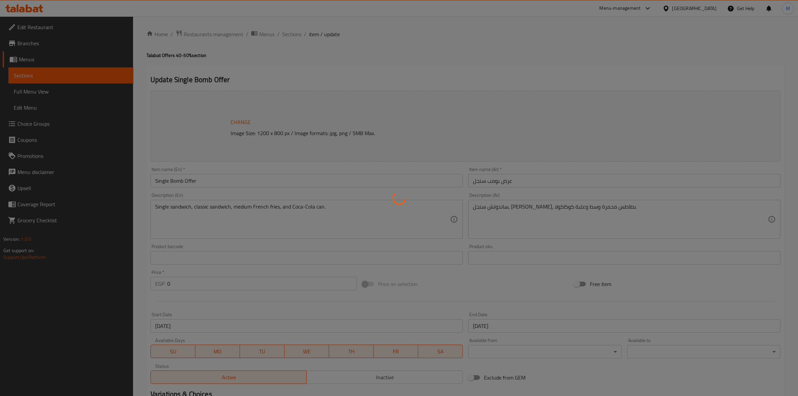
type input "اضافة صوص داخل الساندوتش:"
type input "0"
type input "9"
type input "اضافات:"
type input "0"
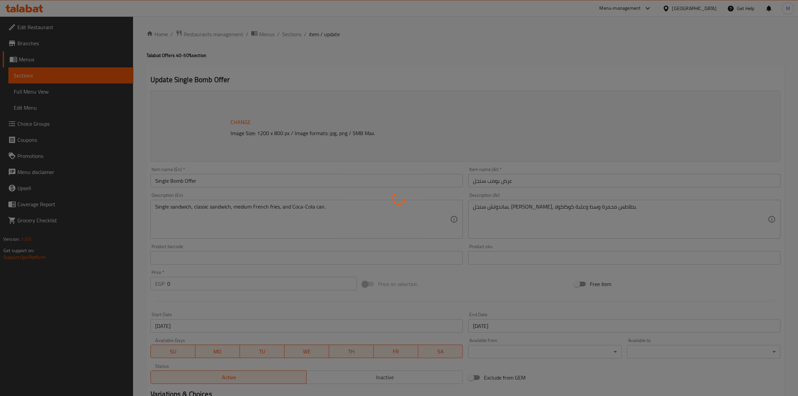
type input "8"
type input "اختيارك من الساندوتش الثاني"
type input "1"
type input "اضافة صوص داخل الساندوتش:"
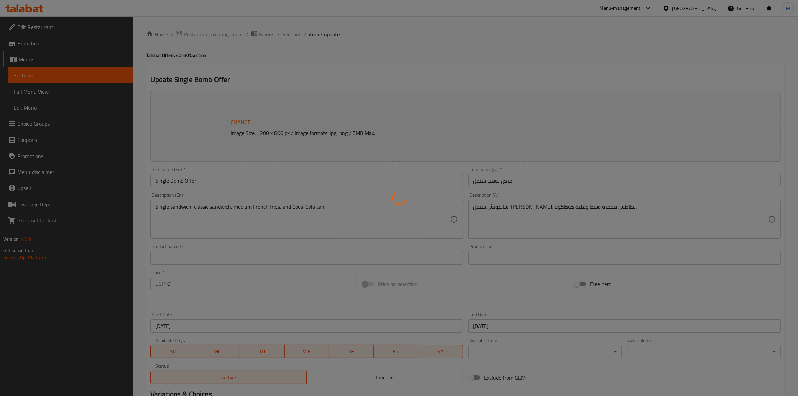
type input "0"
type input "9"
type input "اضافات:"
type input "0"
type input "8"
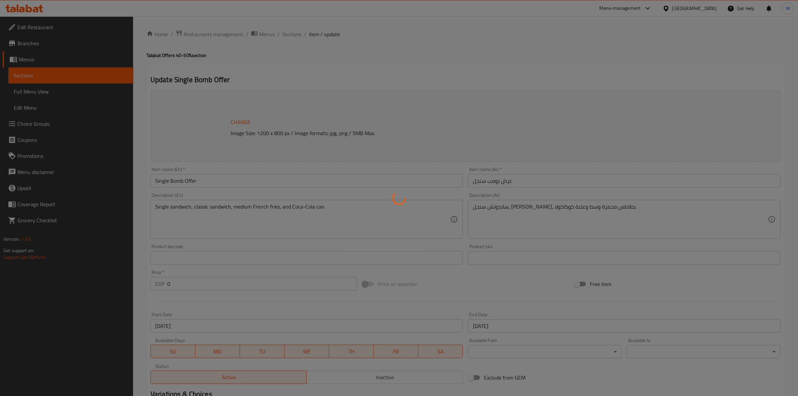
type input "اختيارك من الساندوتش الثاني"
type input "1"
type input "اضافة صوص داخل الساندوتش:"
type input "0"
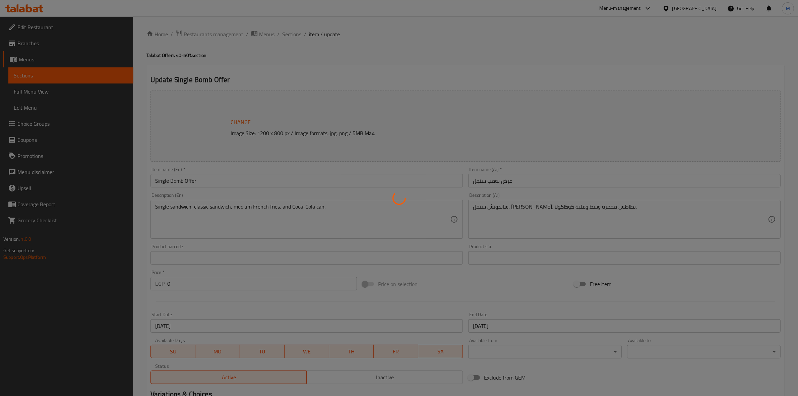
type input "9"
type input "اضافات:"
type input "0"
type input "8"
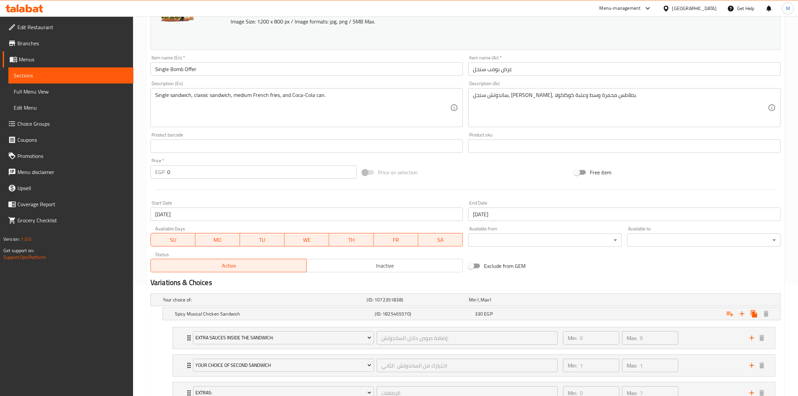
scroll to position [158, 0]
